Goal: Transaction & Acquisition: Book appointment/travel/reservation

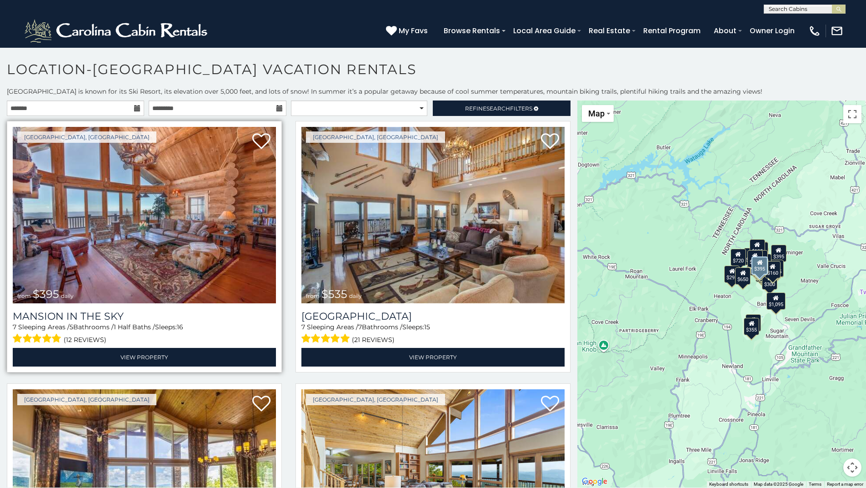
click at [146, 230] on img at bounding box center [144, 215] width 263 height 176
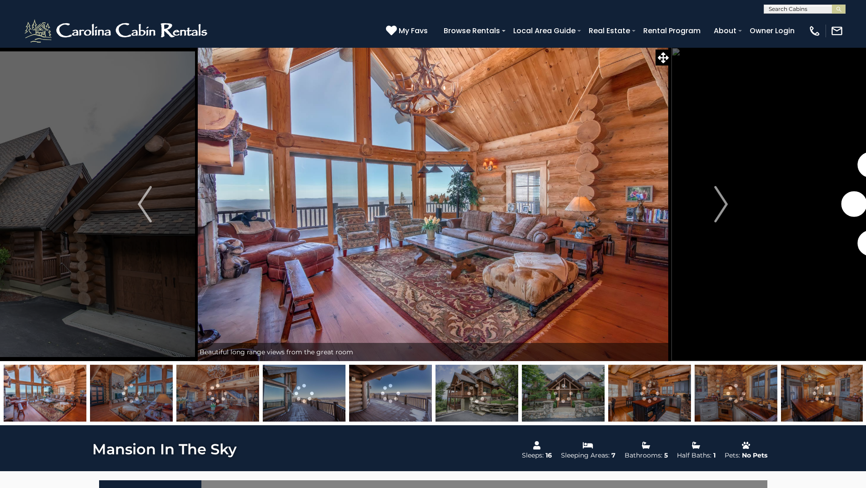
click at [69, 390] on img at bounding box center [45, 393] width 83 height 57
click at [125, 388] on img at bounding box center [131, 393] width 83 height 57
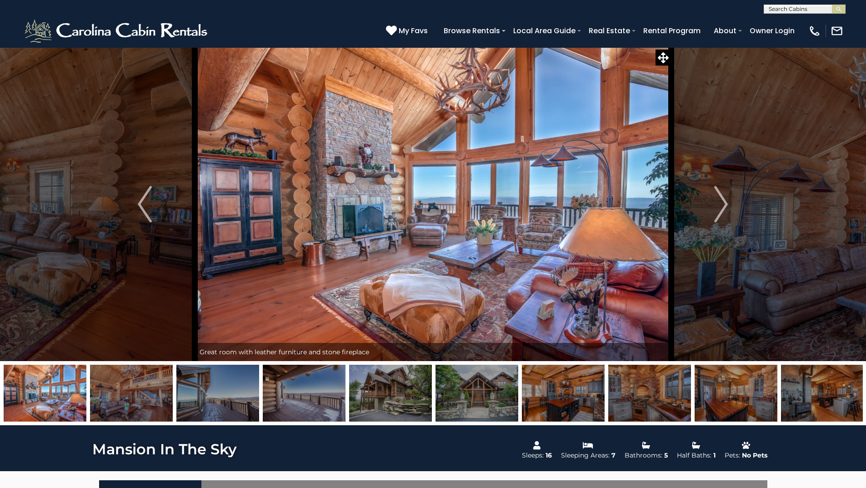
click at [201, 392] on img at bounding box center [217, 393] width 83 height 57
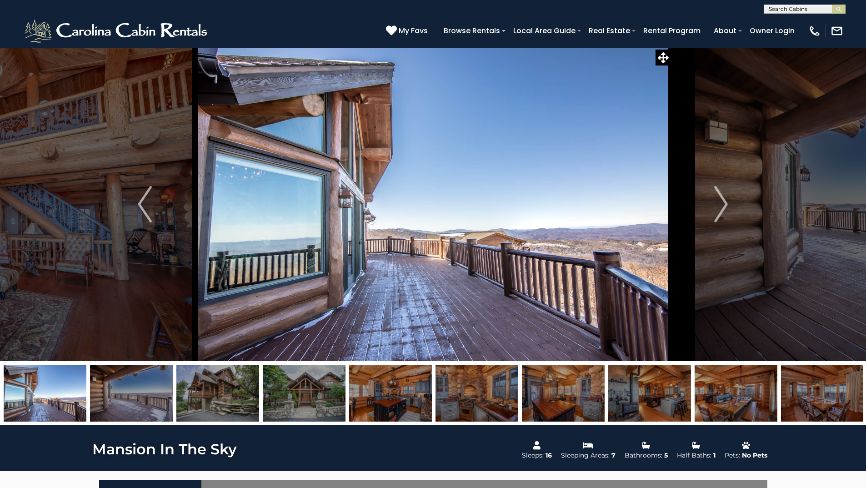
click at [233, 392] on img at bounding box center [217, 393] width 83 height 57
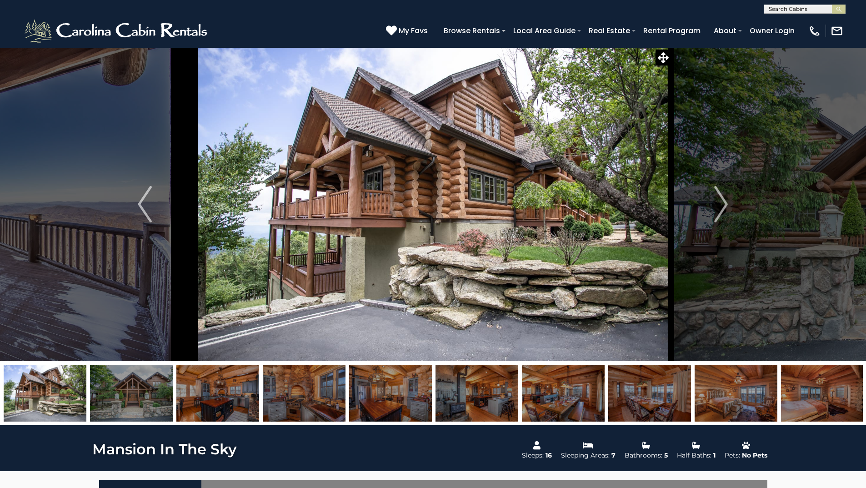
click at [243, 392] on img at bounding box center [217, 393] width 83 height 57
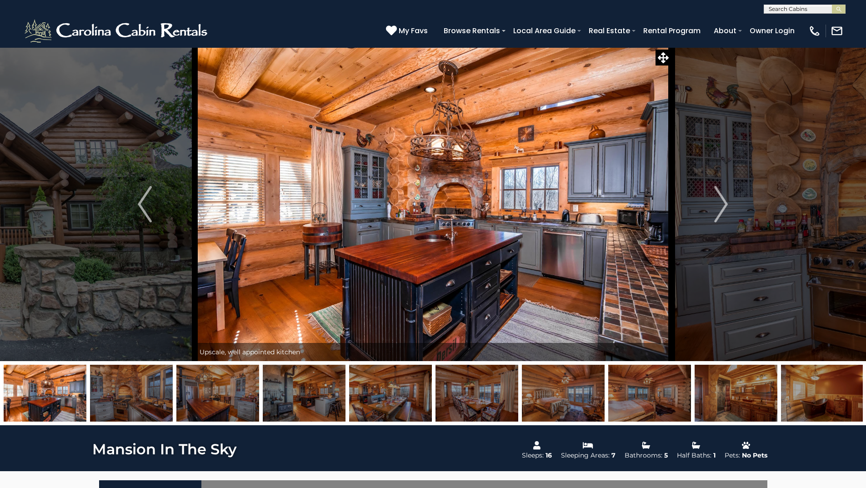
click at [247, 392] on img at bounding box center [217, 393] width 83 height 57
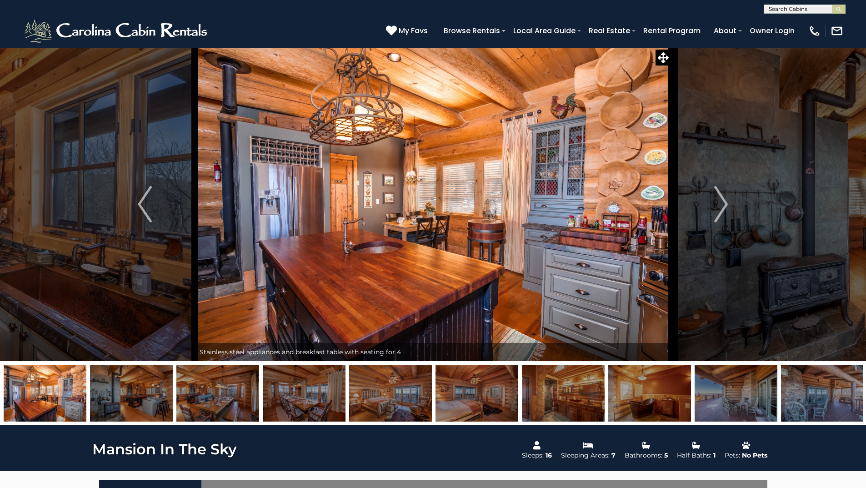
click at [342, 383] on img at bounding box center [304, 393] width 83 height 57
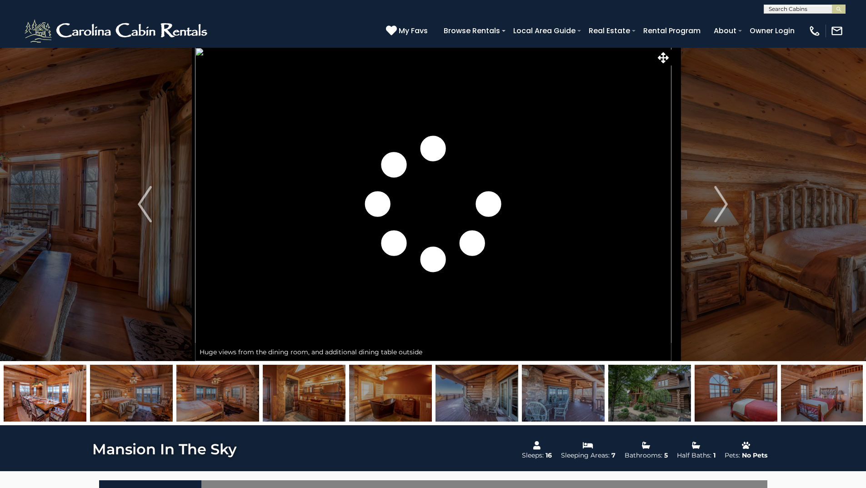
click at [403, 391] on img at bounding box center [390, 393] width 83 height 57
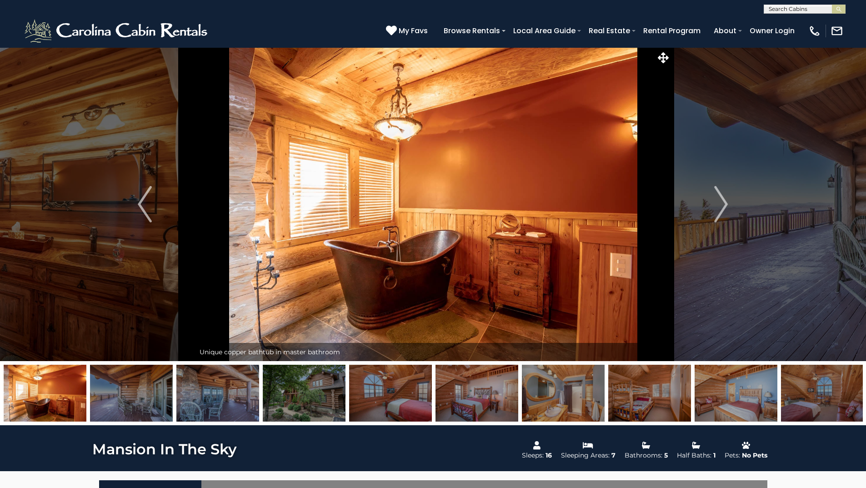
click at [321, 403] on img at bounding box center [304, 393] width 83 height 57
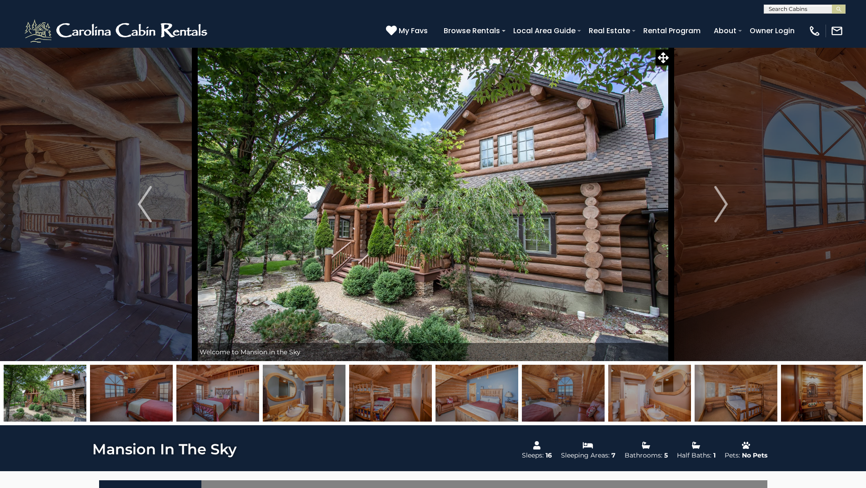
click at [676, 396] on img at bounding box center [650, 393] width 83 height 57
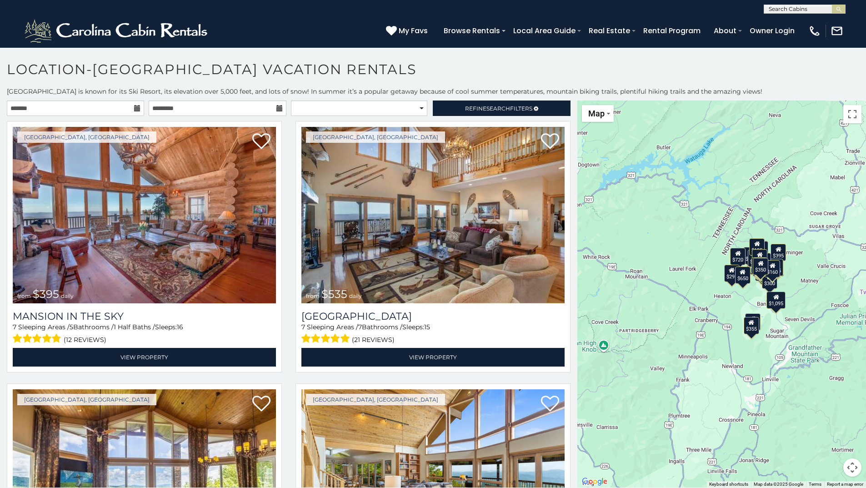
click at [136, 109] on icon at bounding box center [137, 108] width 6 height 6
click at [135, 107] on icon at bounding box center [137, 108] width 6 height 6
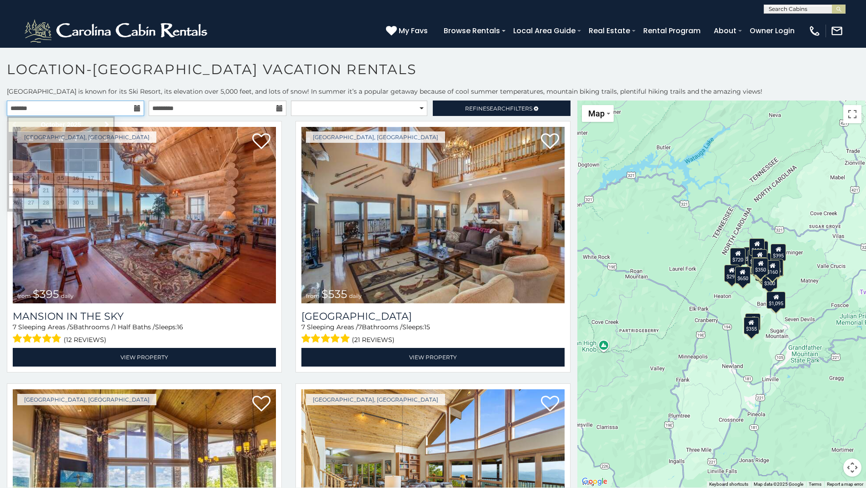
click at [122, 109] on input "text" at bounding box center [75, 108] width 137 height 15
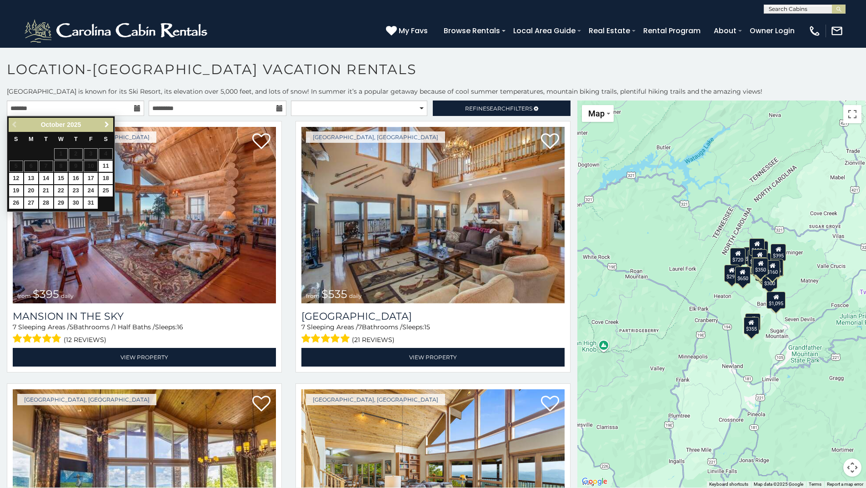
click at [103, 125] on span "Next" at bounding box center [106, 124] width 7 height 7
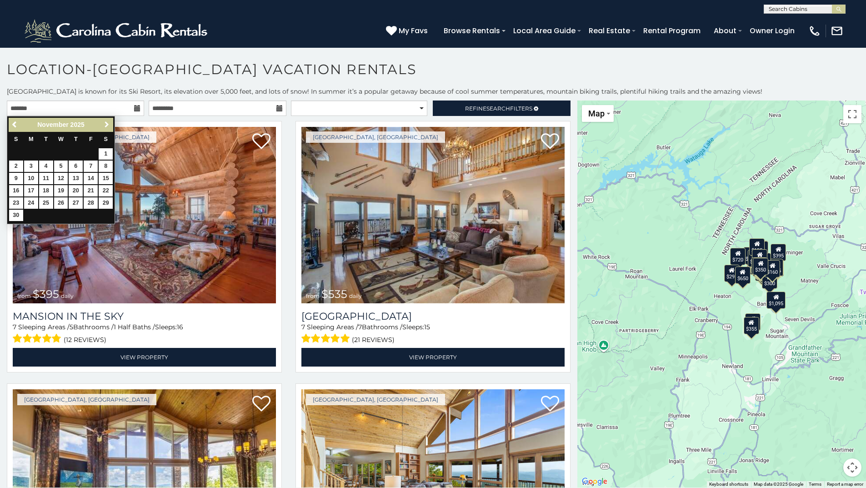
click at [103, 125] on span "Next" at bounding box center [106, 124] width 7 height 7
